Goal: Transaction & Acquisition: Purchase product/service

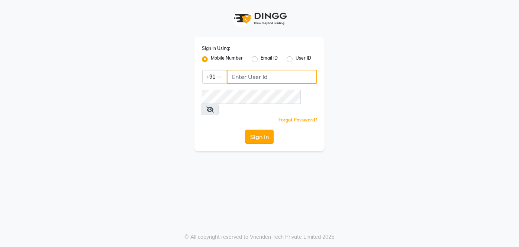
type input "9810374763"
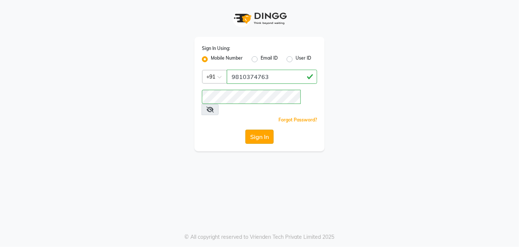
click at [250, 129] on button "Sign In" at bounding box center [259, 136] width 28 height 14
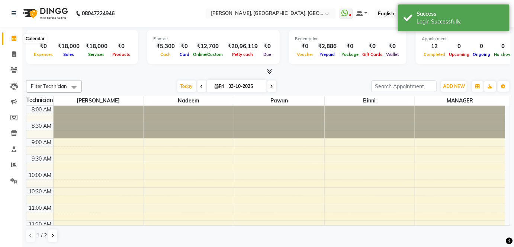
click at [15, 39] on icon at bounding box center [14, 38] width 5 height 6
click at [16, 36] on icon at bounding box center [14, 38] width 5 height 6
click at [12, 54] on icon at bounding box center [14, 54] width 4 height 6
select select "service"
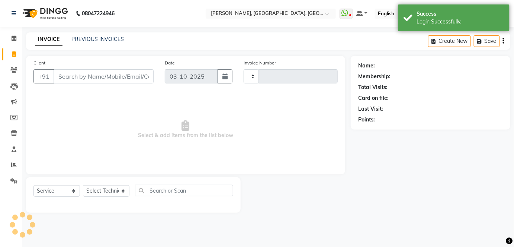
type input "1220"
select select "5188"
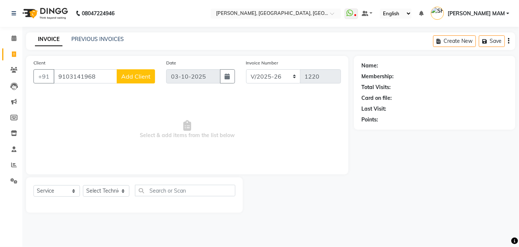
type input "9103141968"
click at [136, 77] on span "Add Client" at bounding box center [135, 76] width 29 height 7
select select "21"
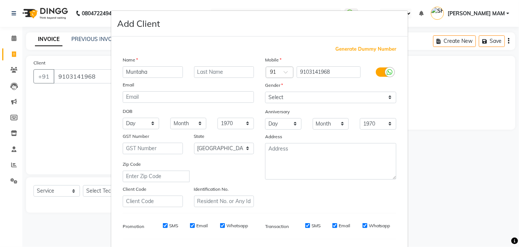
type input "Muntaha"
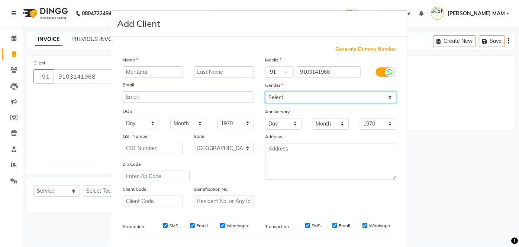
click at [384, 97] on select "Select [DEMOGRAPHIC_DATA] [DEMOGRAPHIC_DATA] Other Prefer Not To Say" at bounding box center [330, 97] width 131 height 12
select select "[DEMOGRAPHIC_DATA]"
click at [265, 91] on select "Select [DEMOGRAPHIC_DATA] [DEMOGRAPHIC_DATA] Other Prefer Not To Say" at bounding box center [330, 97] width 131 height 12
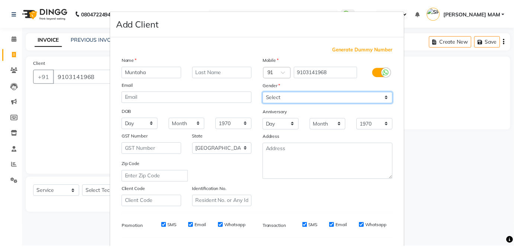
scroll to position [96, 0]
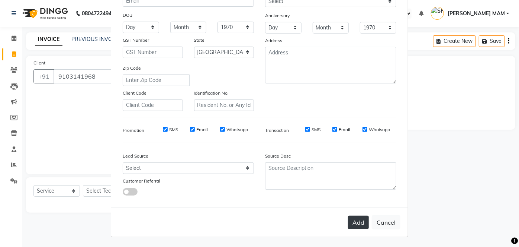
click at [352, 222] on button "Add" at bounding box center [358, 221] width 21 height 13
select select
select select "null"
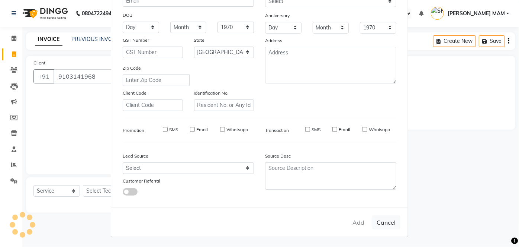
select select
checkbox input "false"
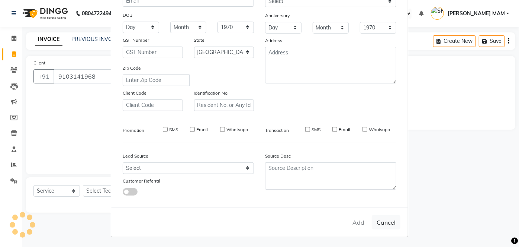
checkbox input "false"
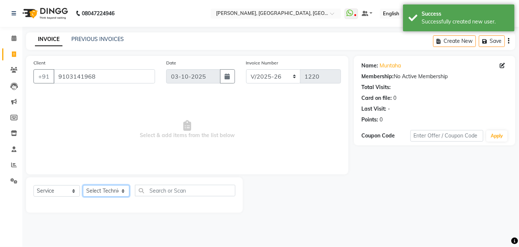
click at [122, 190] on select "Select Technician [PERSON_NAME] MANAGER [PERSON_NAME] pawan SACHIN [PERSON_NAME…" at bounding box center [106, 191] width 46 height 12
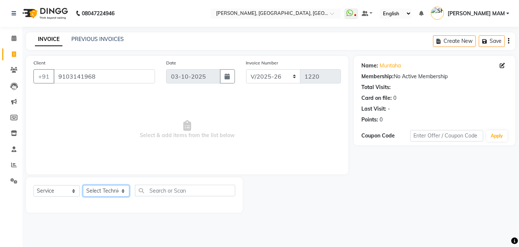
select select "68711"
click at [83, 185] on select "Select Technician [PERSON_NAME] MANAGER [PERSON_NAME] pawan SACHIN [PERSON_NAME…" at bounding box center [106, 191] width 46 height 12
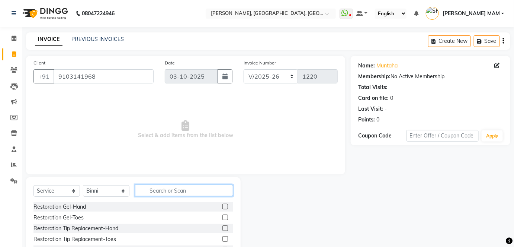
click at [146, 191] on input "text" at bounding box center [184, 190] width 98 height 12
type input "acry"
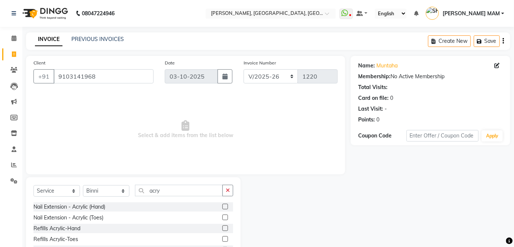
click at [228, 204] on label at bounding box center [225, 206] width 6 height 6
click at [227, 204] on input "checkbox" at bounding box center [224, 206] width 5 height 5
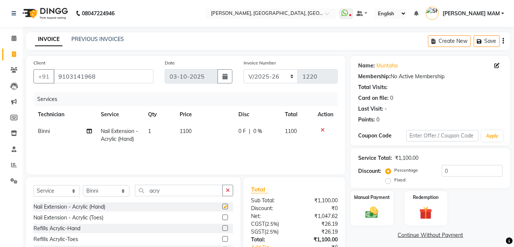
checkbox input "false"
click at [204, 136] on td "1100" at bounding box center [204, 135] width 59 height 25
select select "68711"
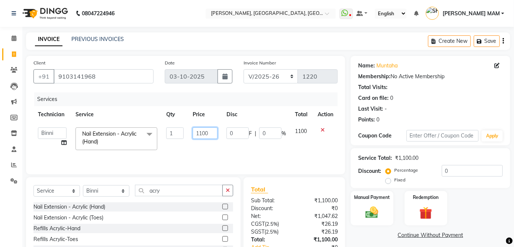
click at [202, 131] on input "1100" at bounding box center [205, 133] width 25 height 12
type input "1700"
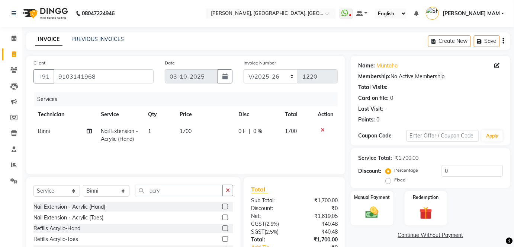
click at [210, 149] on div "Services Technician Service Qty Price Disc Total Action Binni Nail Extension - …" at bounding box center [185, 129] width 304 height 74
click at [381, 211] on img at bounding box center [372, 211] width 22 height 15
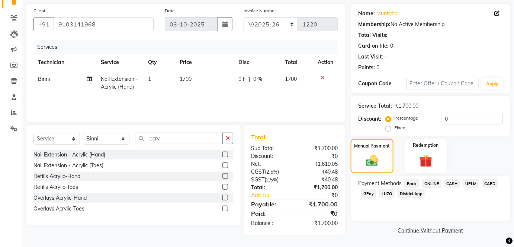
scroll to position [52, 0]
click at [433, 180] on span "ONLINE" at bounding box center [431, 183] width 19 height 9
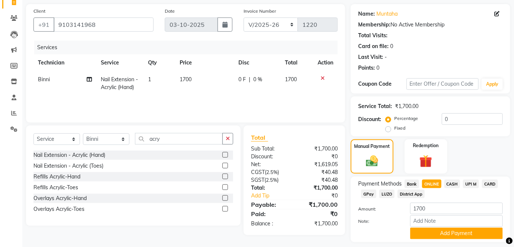
scroll to position [73, 0]
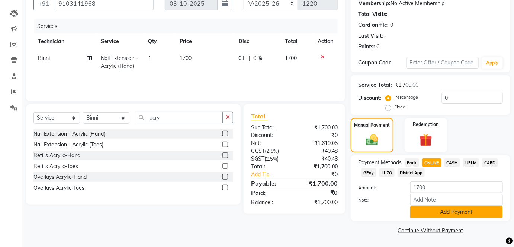
click at [426, 211] on button "Add Payment" at bounding box center [456, 212] width 93 height 12
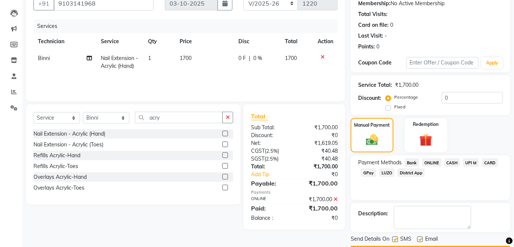
scroll to position [94, 0]
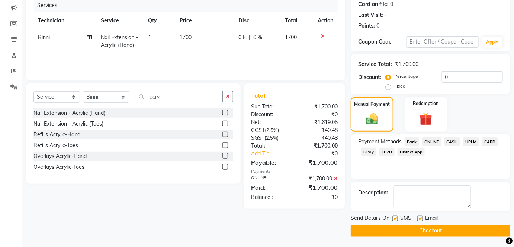
click at [415, 227] on button "Checkout" at bounding box center [431, 231] width 160 height 12
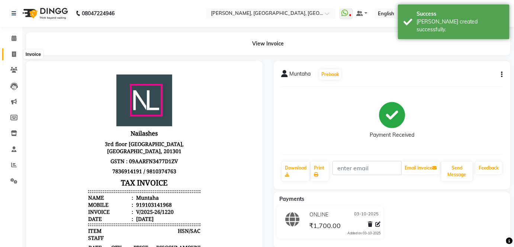
click at [14, 54] on icon at bounding box center [14, 54] width 4 height 6
select select "5188"
select select "service"
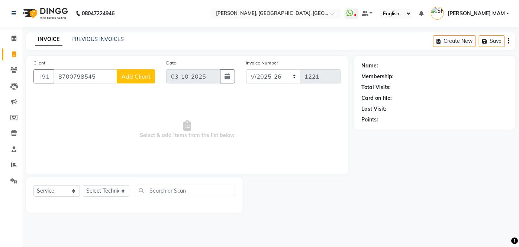
type input "8700798545"
click at [152, 81] on button "Add Client" at bounding box center [136, 76] width 38 height 14
select select "21"
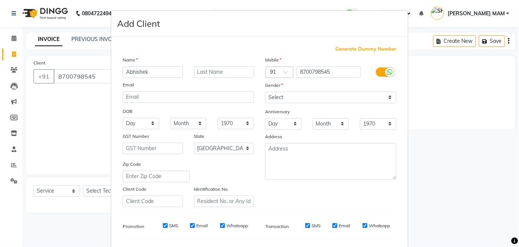
type input "Abhishek"
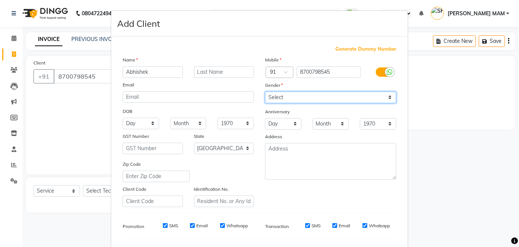
click at [387, 98] on select "Select [DEMOGRAPHIC_DATA] [DEMOGRAPHIC_DATA] Other Prefer Not To Say" at bounding box center [330, 97] width 131 height 12
click at [265, 91] on select "Select [DEMOGRAPHIC_DATA] [DEMOGRAPHIC_DATA] Other Prefer Not To Say" at bounding box center [330, 97] width 131 height 12
click at [387, 96] on select "Select [DEMOGRAPHIC_DATA] [DEMOGRAPHIC_DATA] Other Prefer Not To Say" at bounding box center [330, 97] width 131 height 12
select select "[DEMOGRAPHIC_DATA]"
click at [265, 91] on select "Select [DEMOGRAPHIC_DATA] [DEMOGRAPHIC_DATA] Other Prefer Not To Say" at bounding box center [330, 97] width 131 height 12
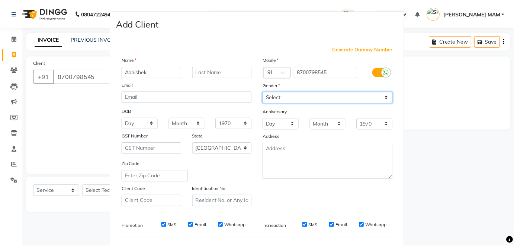
scroll to position [96, 0]
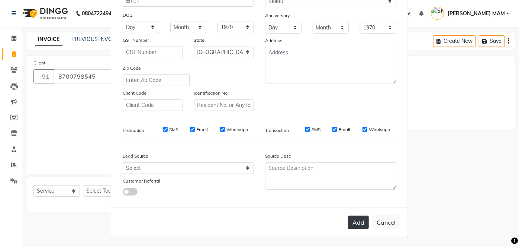
click at [352, 223] on button "Add" at bounding box center [358, 221] width 21 height 13
select select
select select "null"
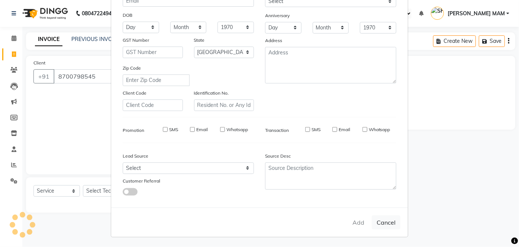
select select
checkbox input "false"
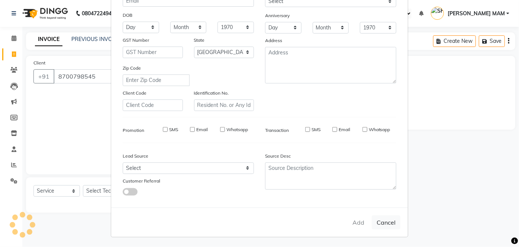
checkbox input "false"
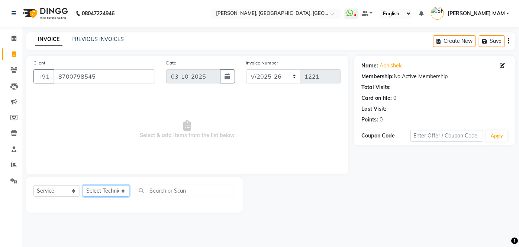
click at [123, 191] on select "Select Technician [PERSON_NAME] MANAGER [PERSON_NAME] pawan SACHIN [PERSON_NAME…" at bounding box center [106, 191] width 46 height 12
select select "34768"
click at [83, 185] on select "Select Technician [PERSON_NAME] MANAGER [PERSON_NAME] pawan SACHIN [PERSON_NAME…" at bounding box center [106, 191] width 46 height 12
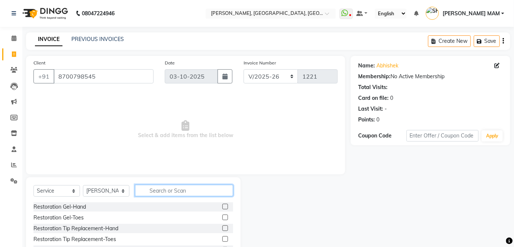
click at [152, 193] on input "text" at bounding box center [184, 190] width 98 height 12
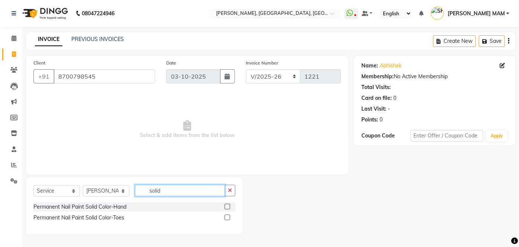
type input "solid"
click at [226, 203] on label at bounding box center [228, 206] width 6 height 6
click at [226, 204] on input "checkbox" at bounding box center [227, 206] width 5 height 5
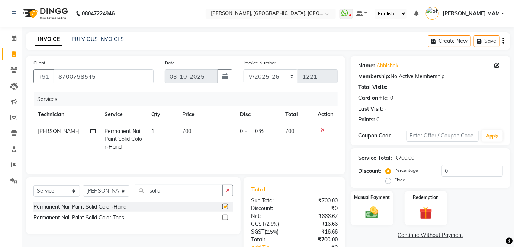
checkbox input "false"
click at [122, 189] on select "Select Technician [PERSON_NAME] MANAGER [PERSON_NAME] pawan SACHIN [PERSON_NAME…" at bounding box center [106, 191] width 46 height 12
select select "35800"
click at [83, 185] on select "Select Technician [PERSON_NAME] MANAGER [PERSON_NAME] pawan SACHIN [PERSON_NAME…" at bounding box center [106, 191] width 46 height 12
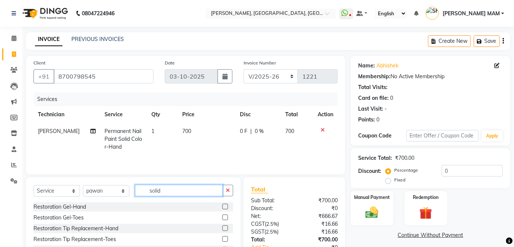
click at [173, 192] on input "solid" at bounding box center [179, 190] width 88 height 12
type input "s"
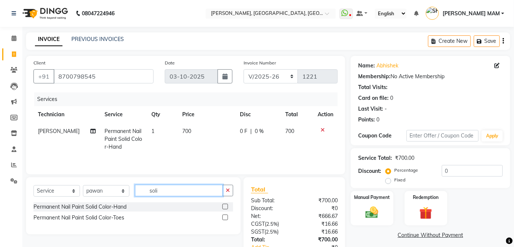
type input "soli"
click at [227, 206] on label at bounding box center [225, 206] width 6 height 6
click at [227, 206] on input "checkbox" at bounding box center [224, 206] width 5 height 5
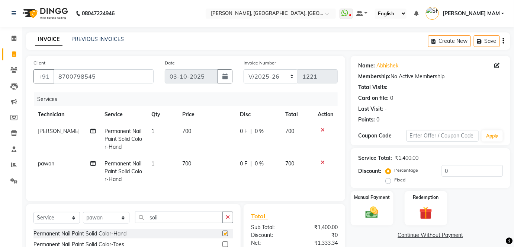
checkbox input "false"
click at [195, 137] on td "700" at bounding box center [206, 139] width 57 height 32
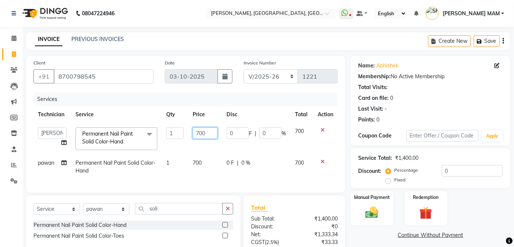
click at [210, 134] on input "700" at bounding box center [205, 133] width 25 height 12
type input "7"
type input "826"
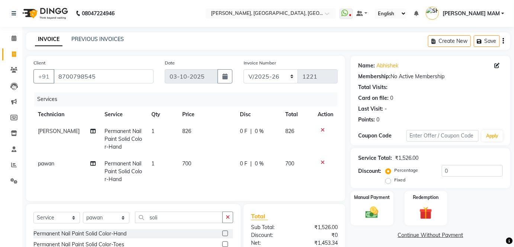
click at [204, 161] on td "700" at bounding box center [206, 171] width 57 height 32
select select "35800"
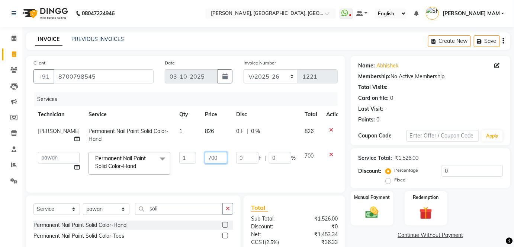
click at [205, 161] on input "700" at bounding box center [216, 158] width 22 height 12
type input "7"
type input "826"
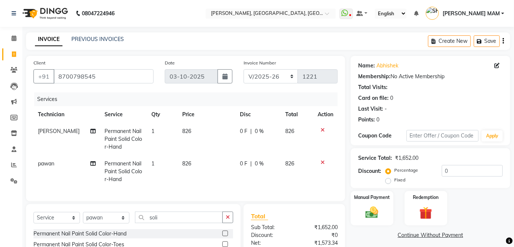
click at [206, 171] on td "826" at bounding box center [206, 171] width 57 height 32
select select "35800"
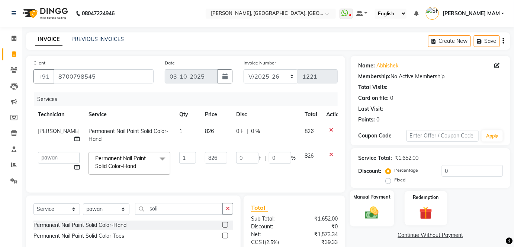
click at [375, 211] on img at bounding box center [372, 211] width 22 height 15
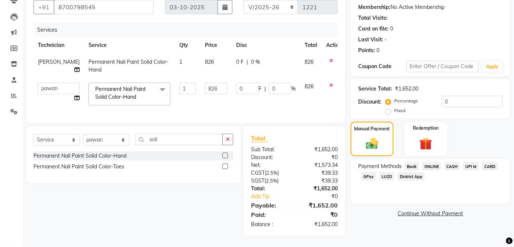
scroll to position [0, 0]
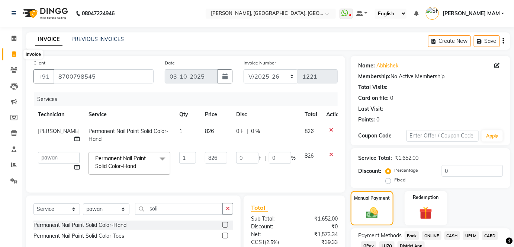
click at [15, 52] on icon at bounding box center [14, 54] width 4 height 6
select select "5188"
select select "service"
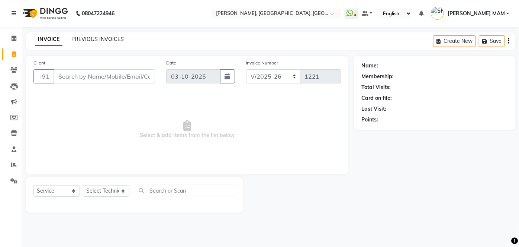
click at [103, 37] on link "PREVIOUS INVOICES" at bounding box center [97, 39] width 52 height 7
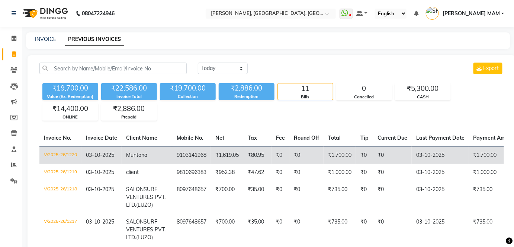
click at [481, 153] on td "₹1,700.00" at bounding box center [497, 154] width 57 height 17
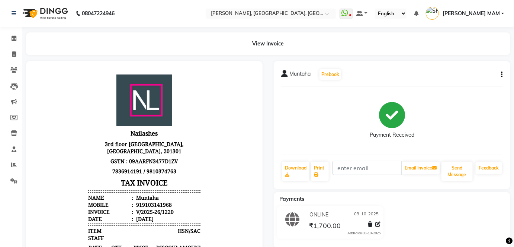
click at [502, 75] on icon "button" at bounding box center [501, 74] width 1 height 0
click at [485, 127] on div "Payment Received" at bounding box center [392, 121] width 222 height 56
click at [500, 73] on button "button" at bounding box center [500, 75] width 4 height 8
click at [392, 13] on ul "WhatsApp Status ✕ Status: Disconnected Most Recent Message: 03-10-2025 09:04 PM…" at bounding box center [423, 13] width 168 height 12
click at [391, 13] on ul "WhatsApp Status ✕ Status: Disconnected Most Recent Message: 03-10-2025 09:04 PM…" at bounding box center [423, 13] width 168 height 12
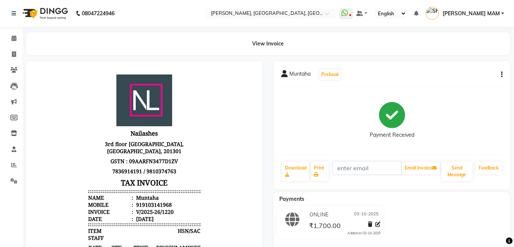
click at [501, 13] on link "[PERSON_NAME] MAM" at bounding box center [465, 13] width 78 height 12
click at [488, 100] on div "Payment Received" at bounding box center [392, 121] width 222 height 56
click at [501, 74] on icon "button" at bounding box center [501, 74] width 1 height 0
click at [502, 12] on link "[PERSON_NAME] MAM" at bounding box center [465, 13] width 78 height 12
click at [471, 80] on div "Muntaha Prebook Payment Received Download Print Email Invoice Send Message Feed…" at bounding box center [392, 125] width 236 height 128
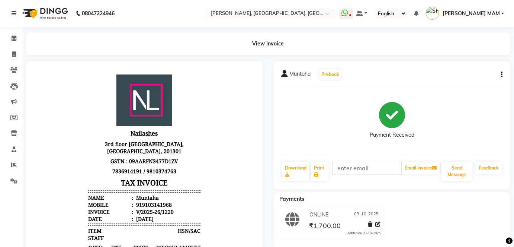
click at [497, 73] on div "Muntaha Prebook" at bounding box center [392, 74] width 222 height 12
click at [500, 73] on button "button" at bounding box center [500, 75] width 4 height 8
click at [348, 13] on icon at bounding box center [344, 12] width 7 height 7
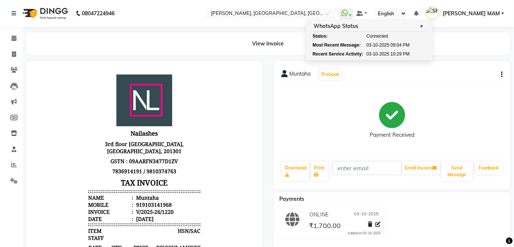
click at [406, 13] on select "English ENGLISH Español العربية मराठी हिंदी ગુજરાતી தமிழ் 中文" at bounding box center [391, 14] width 32 height 10
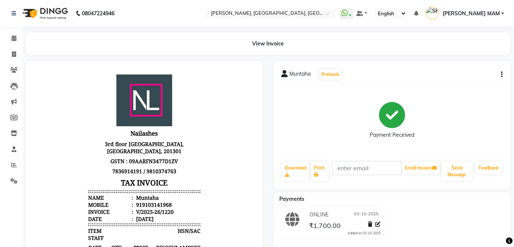
click at [503, 74] on div "Muntaha Prebook Payment Received Download Print Email Invoice Send Message Feed…" at bounding box center [392, 125] width 236 height 128
click at [497, 74] on div "Muntaha Prebook" at bounding box center [392, 74] width 222 height 12
click at [500, 74] on button "button" at bounding box center [500, 75] width 4 height 8
click at [482, 71] on div "Edit Item Staff" at bounding box center [464, 74] width 51 height 9
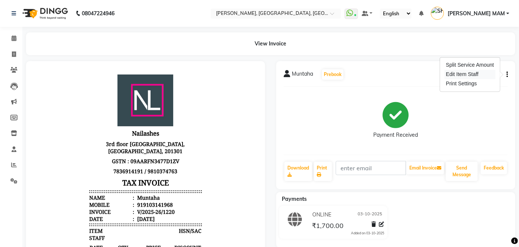
select select "68711"
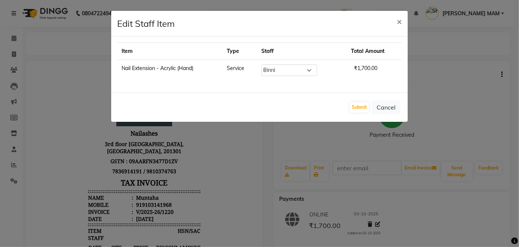
click at [381, 73] on td "₹1,700.00" at bounding box center [374, 70] width 55 height 21
click at [370, 71] on span "₹1,700.00" at bounding box center [365, 68] width 29 height 13
click at [384, 106] on button "Cancel" at bounding box center [386, 107] width 29 height 14
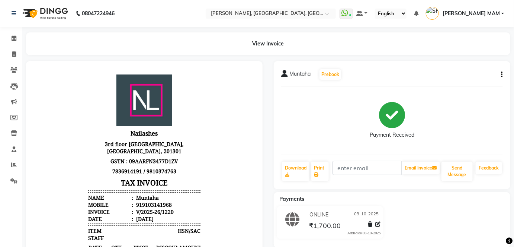
click at [503, 74] on div "Muntaha Prebook Payment Received Download Print Email Invoice Send Message Feed…" at bounding box center [392, 125] width 236 height 128
click at [500, 74] on button "button" at bounding box center [500, 75] width 4 height 8
click at [468, 73] on div "Edit Item Staff" at bounding box center [464, 74] width 51 height 9
select select "68711"
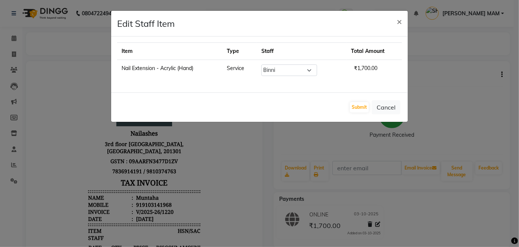
click at [474, 51] on ngb-modal-window "Edit Staff Item × Item Type Staff Total Amount Nail Extension - Acrylic (Hand) …" at bounding box center [259, 123] width 519 height 247
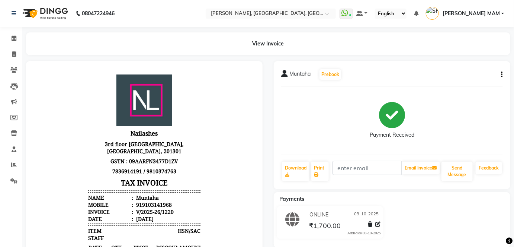
click at [499, 72] on button "button" at bounding box center [500, 75] width 4 height 8
click at [482, 83] on div "Print Settings" at bounding box center [464, 83] width 51 height 9
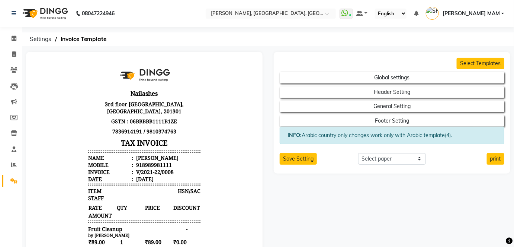
click at [502, 12] on link "[PERSON_NAME] MAM" at bounding box center [465, 13] width 78 height 12
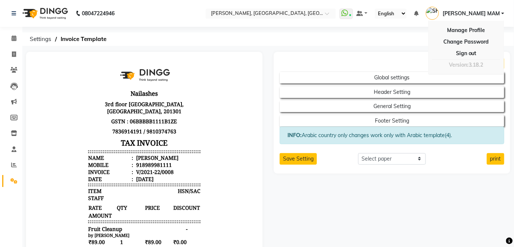
click at [396, 35] on ol "Settings Invoice Template" at bounding box center [266, 38] width 481 height 13
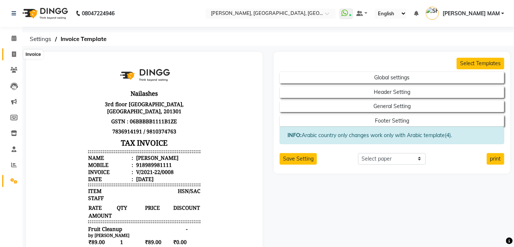
click at [9, 51] on span at bounding box center [13, 54] width 13 height 9
select select "5188"
select select "service"
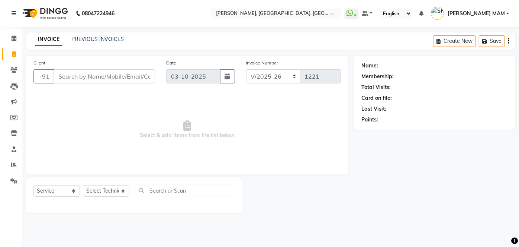
click at [108, 35] on div "PREVIOUS INVOICES" at bounding box center [97, 39] width 52 height 8
click at [109, 41] on link "PREVIOUS INVOICES" at bounding box center [97, 39] width 52 height 7
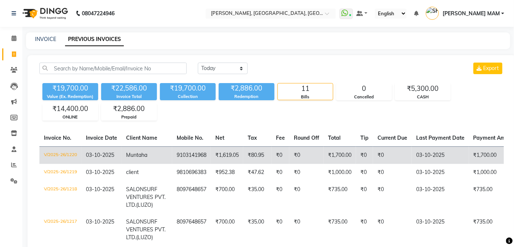
click at [94, 159] on td "03-10-2025" at bounding box center [101, 154] width 40 height 17
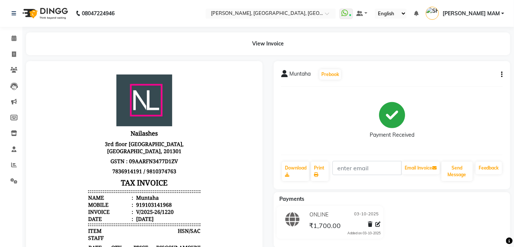
click at [502, 74] on icon "button" at bounding box center [501, 74] width 1 height 0
click at [17, 54] on span at bounding box center [13, 54] width 13 height 9
select select "service"
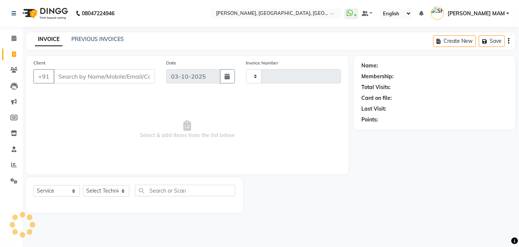
type input "1221"
select select "5188"
click at [82, 38] on link "PREVIOUS INVOICES" at bounding box center [97, 39] width 52 height 7
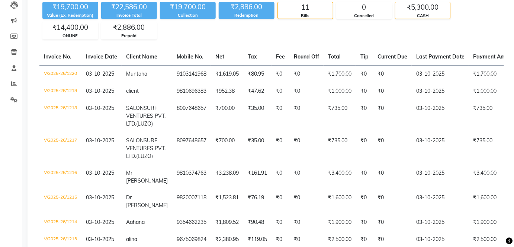
scroll to position [81, 0]
click at [312, 44] on div "Today Yesterday Custom Range Export ₹19,700.00 Value (Ex. Redemption) ₹22,586.0…" at bounding box center [272, 151] width 488 height 354
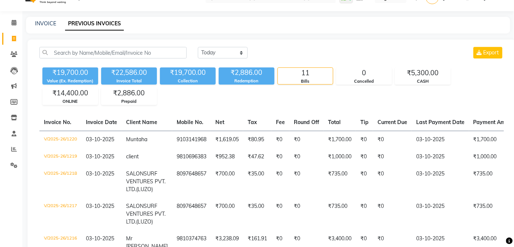
scroll to position [0, 0]
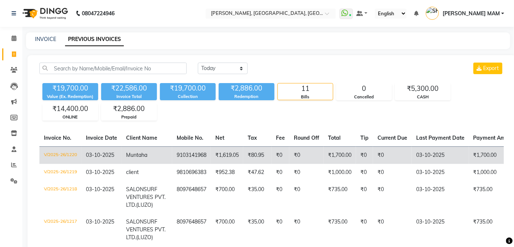
click at [58, 152] on td "V/2025-26/1220" at bounding box center [60, 154] width 42 height 17
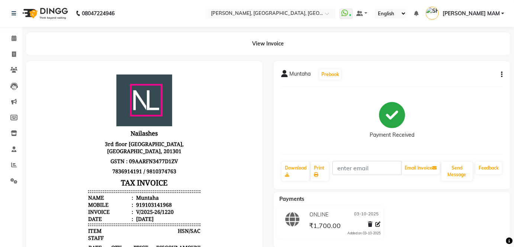
click at [500, 75] on button "button" at bounding box center [500, 75] width 4 height 8
click at [326, 75] on button "Prebook" at bounding box center [330, 74] width 22 height 10
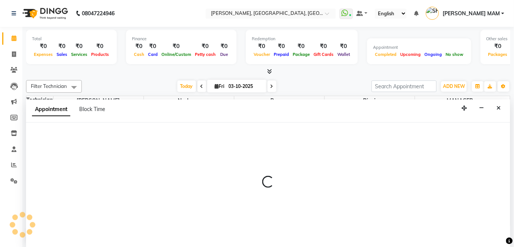
select select "68711"
select select "540"
select select "tentative"
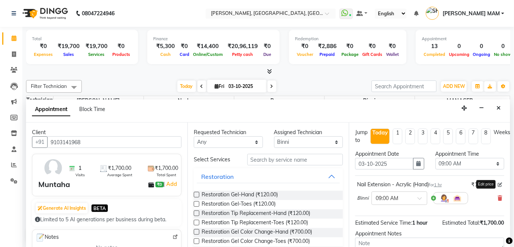
click at [498, 183] on icon at bounding box center [500, 184] width 4 height 4
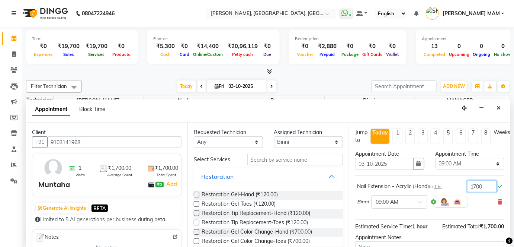
click at [484, 184] on input "1700" at bounding box center [482, 186] width 30 height 12
type input "1"
type input "2000"
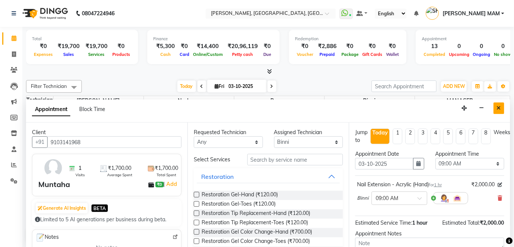
click at [497, 108] on icon "Close" at bounding box center [499, 107] width 4 height 5
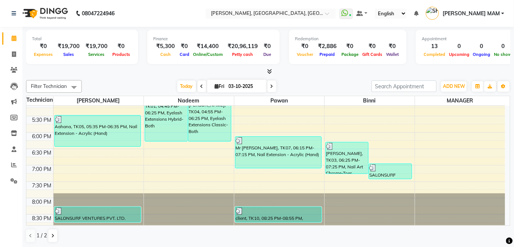
click at [501, 68] on div at bounding box center [268, 72] width 484 height 8
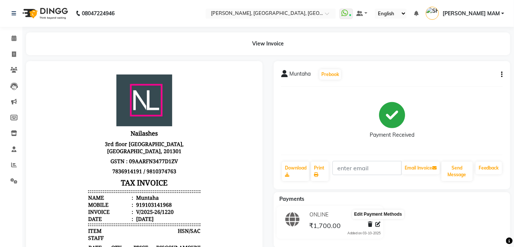
click at [379, 223] on icon at bounding box center [377, 223] width 5 height 5
select select "3"
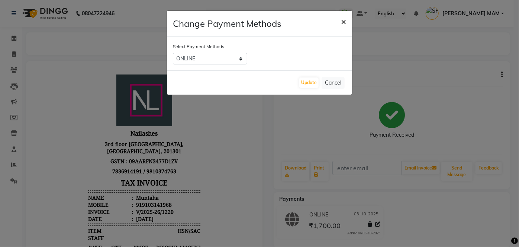
click at [344, 24] on span "×" at bounding box center [343, 21] width 5 height 11
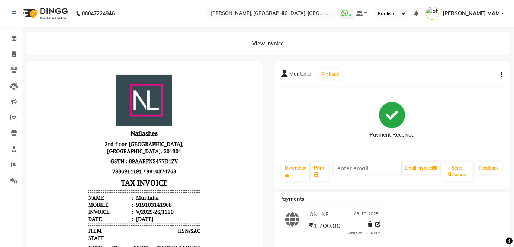
click at [502, 74] on icon "button" at bounding box center [501, 74] width 1 height 0
click at [476, 64] on div "Split Service Amount" at bounding box center [464, 64] width 51 height 9
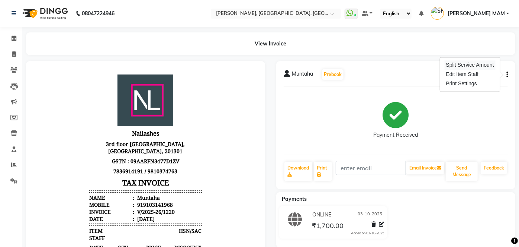
select select "68711"
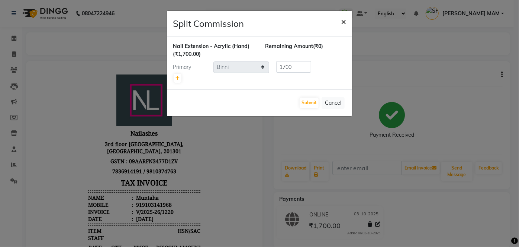
click at [346, 19] on span "×" at bounding box center [343, 21] width 5 height 11
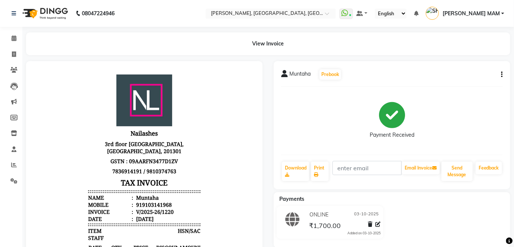
click at [501, 74] on button "button" at bounding box center [500, 75] width 4 height 8
click at [485, 66] on div "Split Service Amount" at bounding box center [464, 64] width 51 height 9
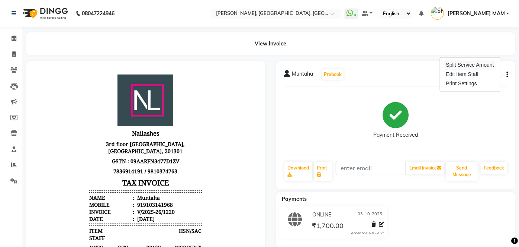
select select "68711"
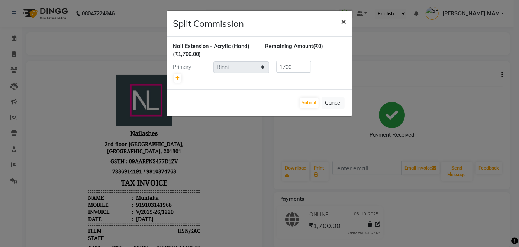
click at [346, 20] on span "×" at bounding box center [343, 21] width 5 height 11
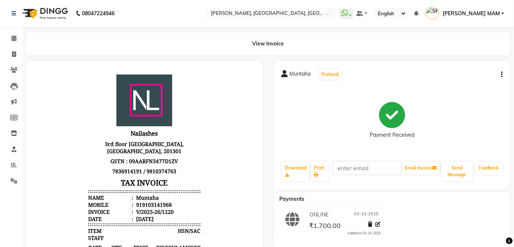
click at [502, 74] on icon "button" at bounding box center [501, 74] width 1 height 0
click at [504, 38] on div "View Invoice" at bounding box center [268, 43] width 484 height 23
click at [502, 74] on icon "button" at bounding box center [501, 74] width 1 height 0
click at [466, 66] on div "Split Service Amount" at bounding box center [464, 64] width 51 height 9
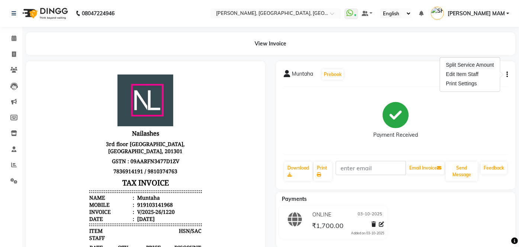
select select "68711"
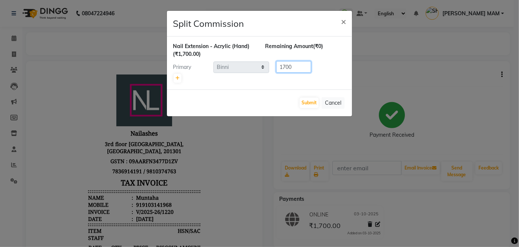
click at [296, 66] on input "1700" at bounding box center [293, 67] width 35 height 12
click at [306, 100] on button "Submit" at bounding box center [309, 102] width 19 height 10
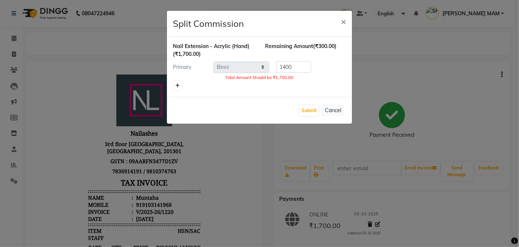
click at [176, 83] on icon at bounding box center [177, 85] width 4 height 4
type input "850"
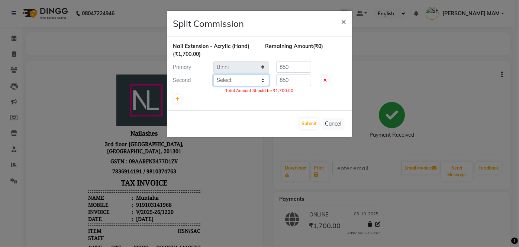
click at [258, 78] on select "Select Akash SIngh Binni MANAGER nadeem pawan SACHIN SIR SHIKHA MAM Shivani var…" at bounding box center [241, 80] width 56 height 12
select select "34768"
click at [213, 74] on select "Select Akash SIngh Binni MANAGER nadeem pawan SACHIN SIR SHIKHA MAM Shivani var…" at bounding box center [241, 80] width 56 height 12
click at [301, 80] on input "850" at bounding box center [293, 80] width 35 height 12
type input "8"
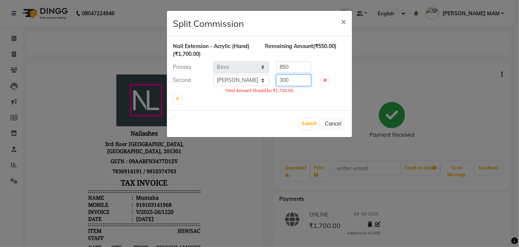
type input "300"
click at [295, 68] on input "850" at bounding box center [293, 67] width 35 height 12
type input "8"
type input "1400"
click at [307, 121] on button "Submit" at bounding box center [309, 123] width 19 height 10
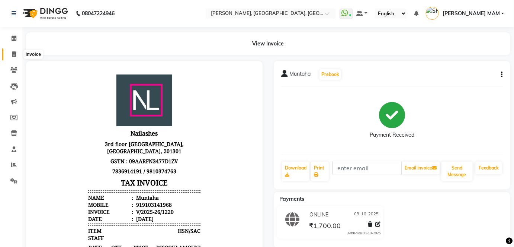
click at [17, 55] on span at bounding box center [13, 54] width 13 height 9
select select "5188"
select select "service"
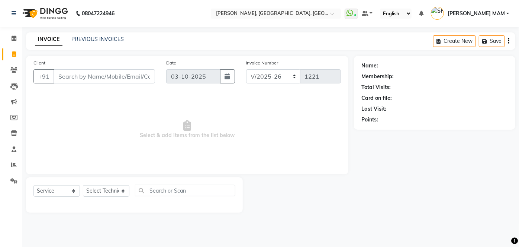
click at [59, 79] on input "Client" at bounding box center [105, 76] width 102 height 14
click at [118, 37] on link "PREVIOUS INVOICES" at bounding box center [97, 39] width 52 height 7
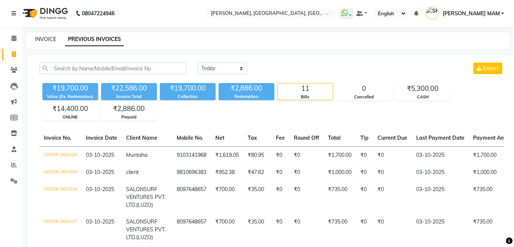
click at [46, 38] on link "INVOICE" at bounding box center [45, 39] width 21 height 7
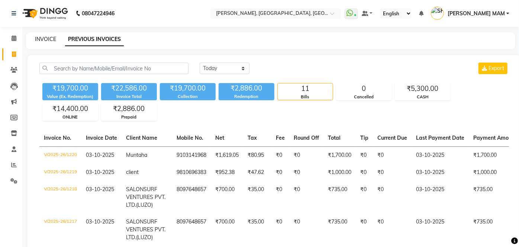
select select "5188"
select select "service"
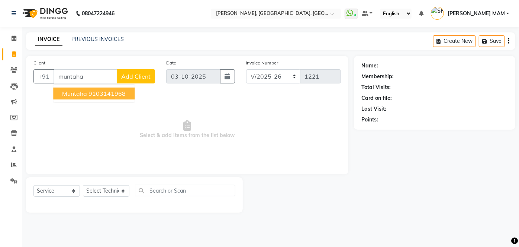
click at [86, 94] on span "Muntaha" at bounding box center [74, 93] width 25 height 7
type input "9103141968"
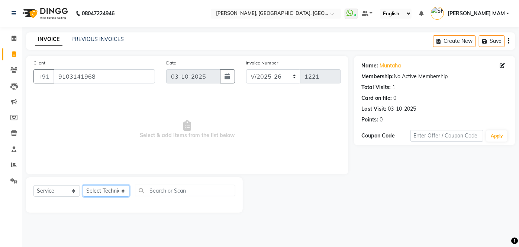
click at [123, 190] on select "Select Technician [PERSON_NAME] MANAGER [PERSON_NAME] pawan SACHIN [PERSON_NAME…" at bounding box center [106, 191] width 46 height 12
select select "34768"
click at [83, 185] on select "Select Technician [PERSON_NAME] MANAGER [PERSON_NAME] pawan SACHIN [PERSON_NAME…" at bounding box center [106, 191] width 46 height 12
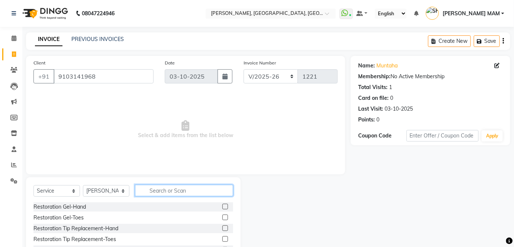
click at [156, 193] on input "text" at bounding box center [184, 190] width 98 height 12
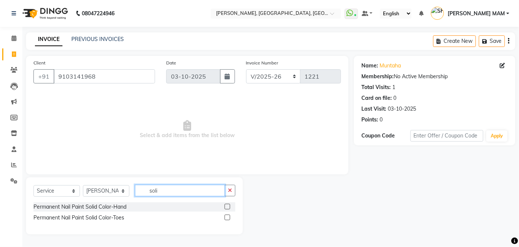
type input "soli"
click at [228, 205] on label at bounding box center [228, 206] width 6 height 6
click at [228, 205] on input "checkbox" at bounding box center [227, 206] width 5 height 5
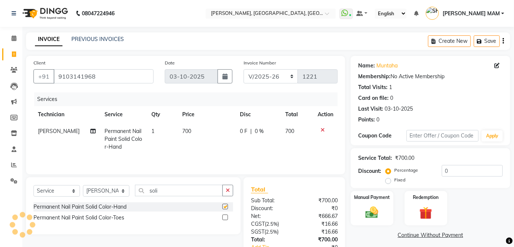
checkbox input "false"
click at [188, 138] on td "700" at bounding box center [206, 139] width 57 height 32
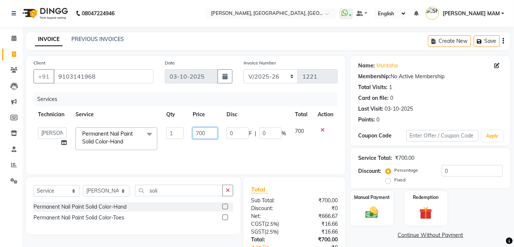
click at [198, 131] on input "700" at bounding box center [205, 133] width 25 height 12
type input "300"
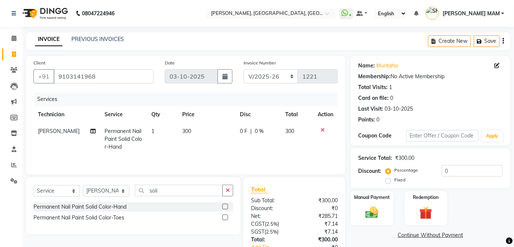
click at [290, 177] on div "Total Sub Total: ₹300.00 Discount: ₹0 Net: ₹285.71 CGST ( 2.5% ) ₹7.14 SGST ( 2…" at bounding box center [295, 231] width 102 height 109
click at [377, 213] on img at bounding box center [372, 211] width 22 height 15
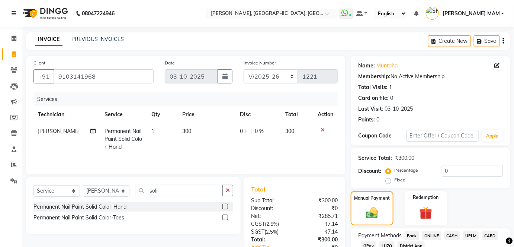
click at [436, 233] on span "ONLINE" at bounding box center [431, 235] width 19 height 9
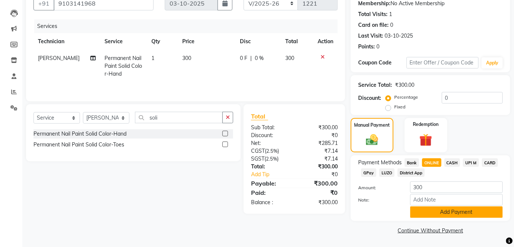
click at [437, 210] on button "Add Payment" at bounding box center [456, 212] width 93 height 12
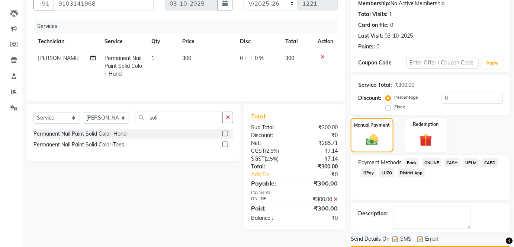
scroll to position [94, 0]
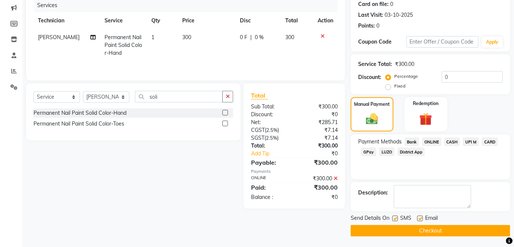
click at [423, 226] on button "Checkout" at bounding box center [431, 231] width 160 height 12
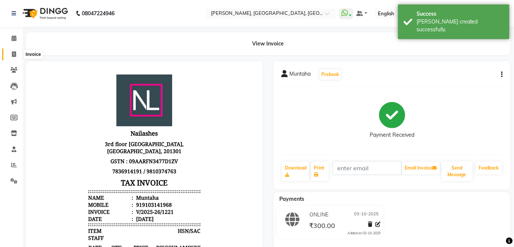
click at [14, 51] on icon at bounding box center [14, 54] width 4 height 6
select select "5188"
select select "service"
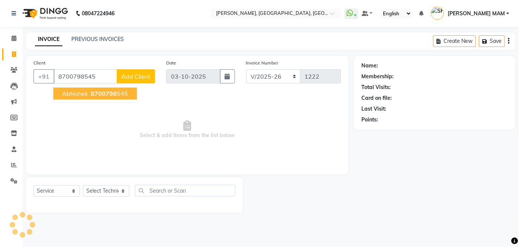
type input "8700798545"
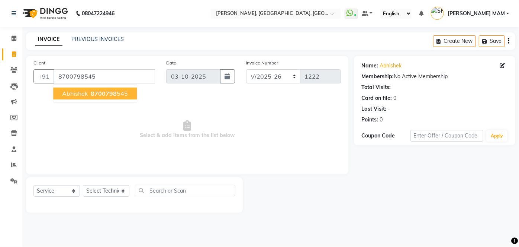
click at [89, 93] on ngb-highlight "8700798 545" at bounding box center [108, 93] width 39 height 7
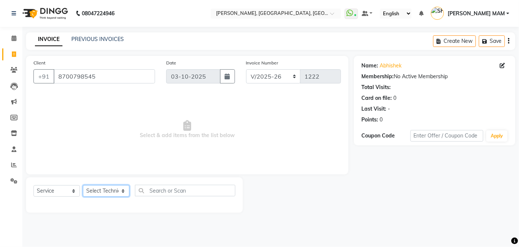
click at [124, 187] on select "Select Technician [PERSON_NAME] MANAGER [PERSON_NAME] pawan SACHIN [PERSON_NAME…" at bounding box center [106, 191] width 46 height 12
select select "34768"
click at [83, 185] on select "Select Technician [PERSON_NAME] MANAGER [PERSON_NAME] pawan SACHIN [PERSON_NAME…" at bounding box center [106, 191] width 46 height 12
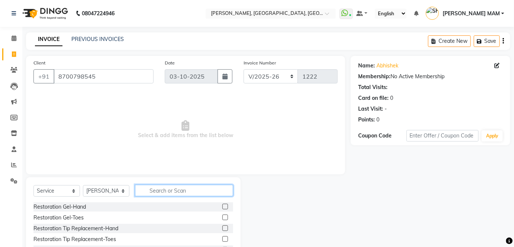
click at [149, 189] on input "text" at bounding box center [184, 190] width 98 height 12
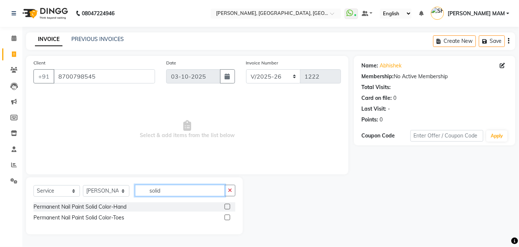
type input "solid"
click at [227, 205] on label at bounding box center [228, 206] width 6 height 6
click at [227, 205] on input "checkbox" at bounding box center [227, 206] width 5 height 5
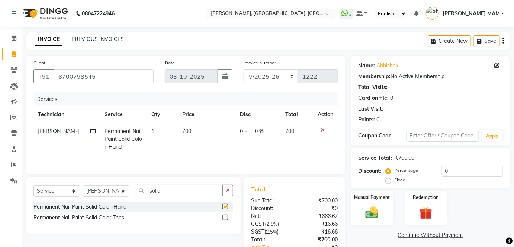
checkbox input "false"
click at [199, 138] on td "700" at bounding box center [206, 139] width 57 height 32
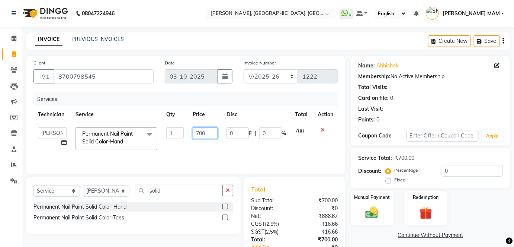
click at [212, 133] on input "700" at bounding box center [205, 133] width 25 height 12
type input "7"
type input "875"
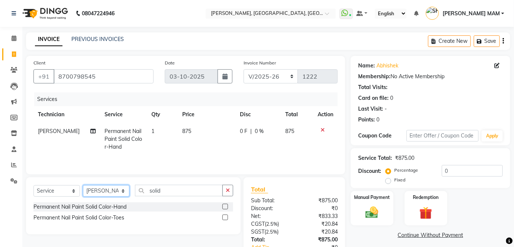
click at [121, 193] on select "Select Technician [PERSON_NAME] MANAGER [PERSON_NAME] pawan SACHIN [PERSON_NAME…" at bounding box center [106, 191] width 46 height 12
select select "35800"
click at [83, 185] on select "Select Technician [PERSON_NAME] MANAGER [PERSON_NAME] pawan SACHIN [PERSON_NAME…" at bounding box center [106, 191] width 46 height 12
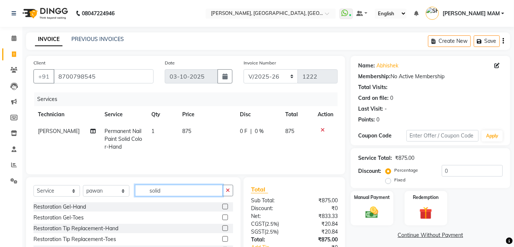
click at [168, 187] on input "solid" at bounding box center [179, 190] width 88 height 12
type input "s"
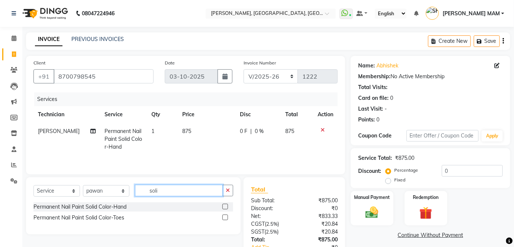
type input "solid"
click at [224, 206] on label at bounding box center [225, 206] width 6 height 6
click at [224, 206] on input "checkbox" at bounding box center [224, 206] width 5 height 5
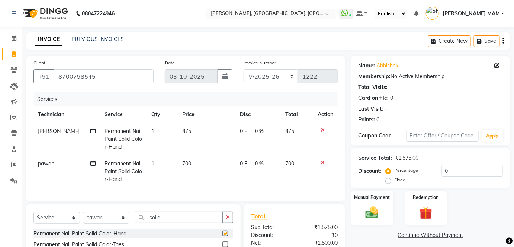
checkbox input "false"
click at [193, 167] on td "700" at bounding box center [206, 171] width 57 height 32
select select "35800"
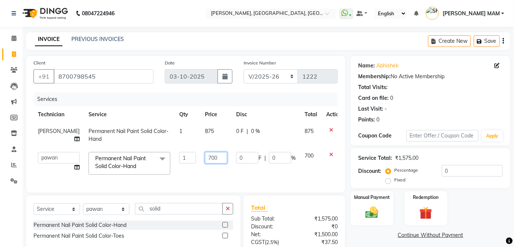
click at [209, 156] on input "700" at bounding box center [216, 158] width 22 height 12
type input "7"
type input "825"
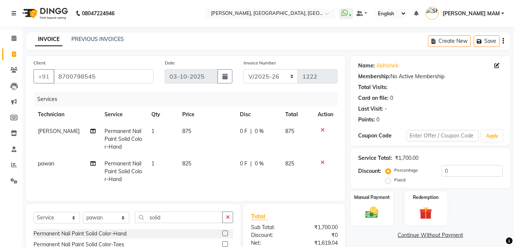
click at [217, 181] on div "Services Technician Service Qty Price Disc Total Action Akash SIngh Permanent N…" at bounding box center [185, 142] width 304 height 101
click at [365, 210] on img at bounding box center [372, 211] width 22 height 15
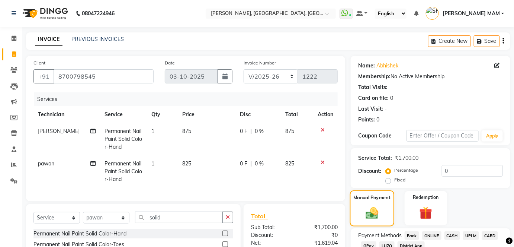
scroll to position [82, 0]
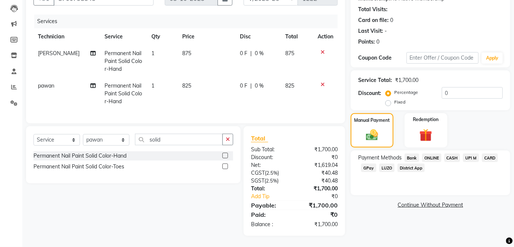
click at [433, 153] on span "ONLINE" at bounding box center [431, 157] width 19 height 9
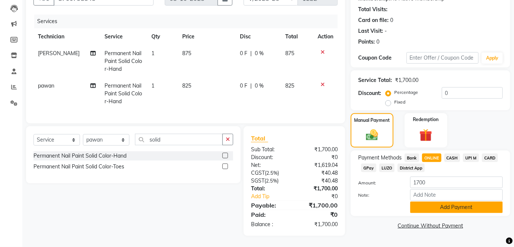
click at [447, 201] on button "Add Payment" at bounding box center [456, 207] width 93 height 12
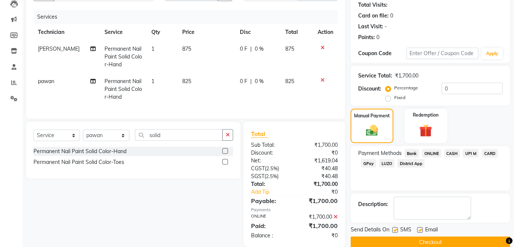
scroll to position [98, 0]
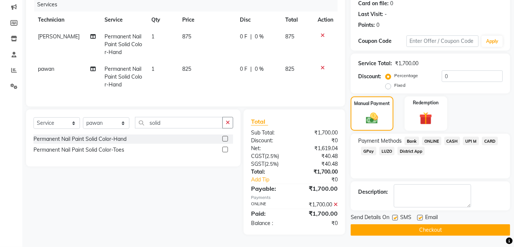
click at [444, 228] on button "Checkout" at bounding box center [431, 230] width 160 height 12
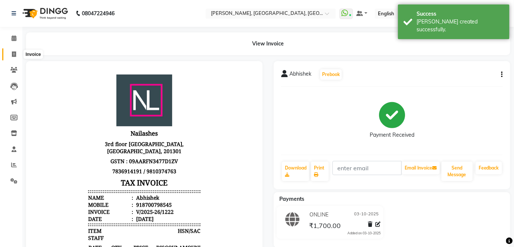
click at [17, 53] on span at bounding box center [13, 54] width 13 height 9
select select "5188"
select select "service"
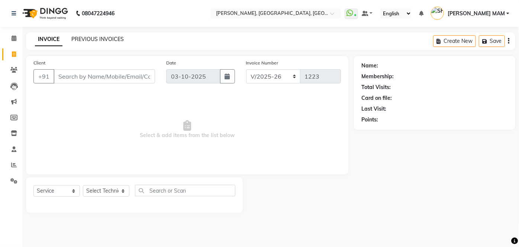
click at [95, 37] on link "PREVIOUS INVOICES" at bounding box center [97, 39] width 52 height 7
